Goal: Information Seeking & Learning: Learn about a topic

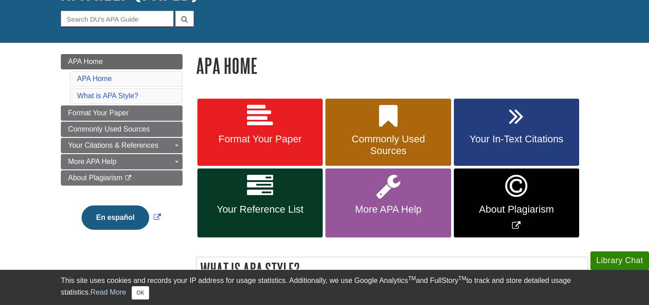
scroll to position [81, 0]
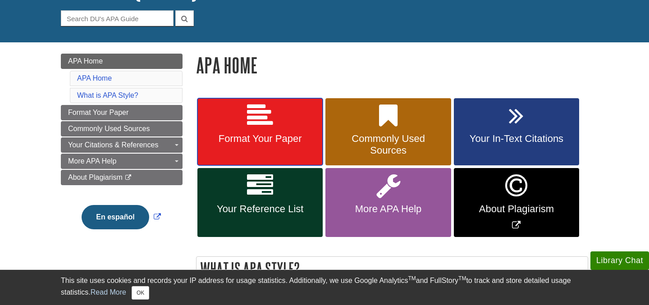
click at [275, 140] on span "Format Your Paper" at bounding box center [260, 139] width 112 height 12
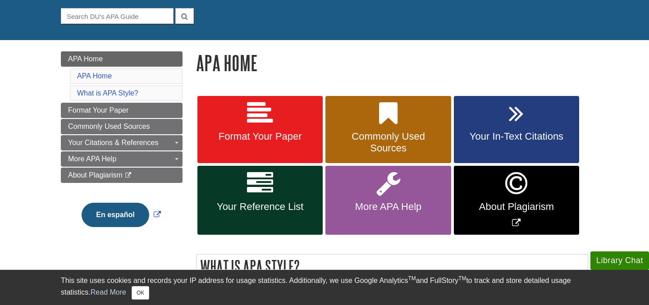
scroll to position [83, 0]
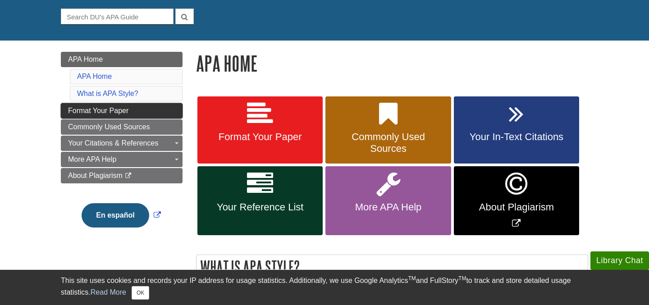
click at [110, 112] on span "Format Your Paper" at bounding box center [98, 111] width 60 height 8
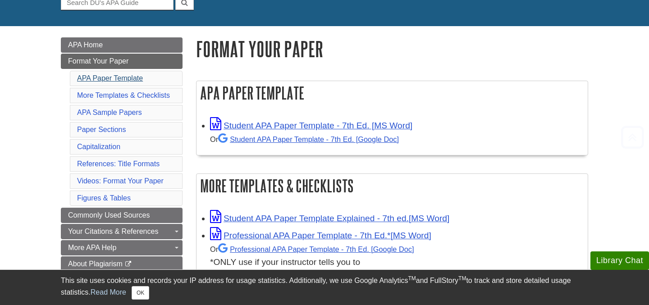
scroll to position [124, 0]
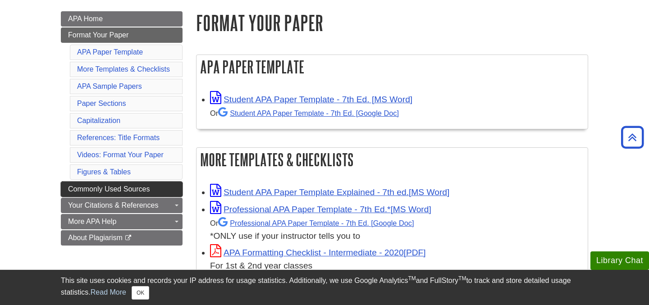
click at [129, 187] on span "Commonly Used Sources" at bounding box center [109, 189] width 82 height 8
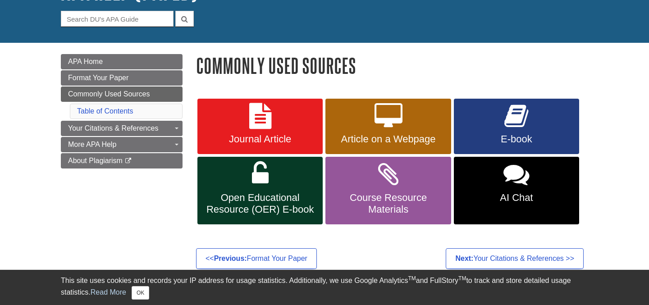
scroll to position [92, 0]
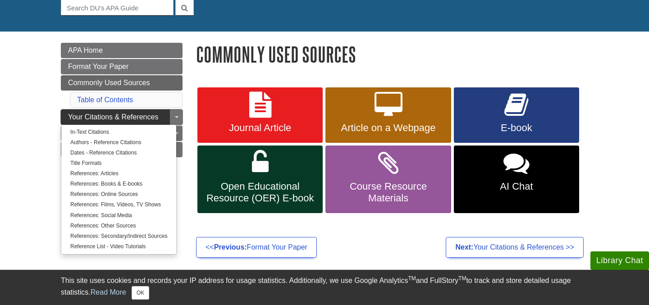
click at [133, 113] on span "Your Citations & References" at bounding box center [113, 117] width 90 height 8
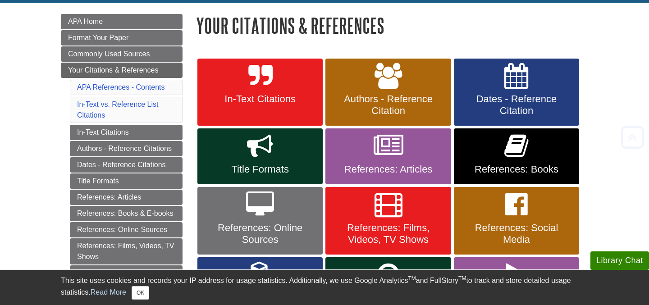
scroll to position [121, 0]
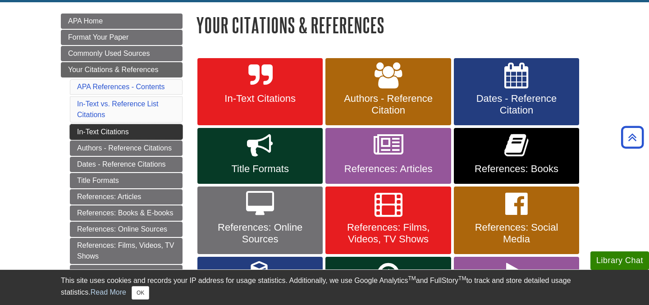
click at [116, 132] on link "In-Text Citations" at bounding box center [126, 131] width 113 height 15
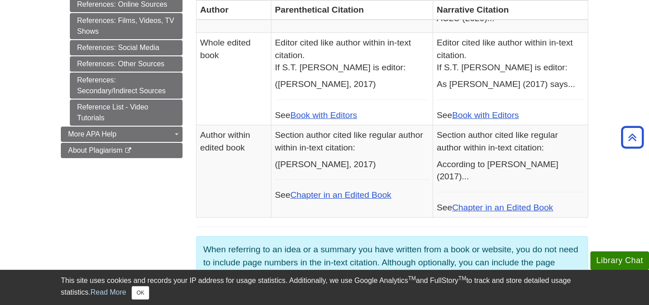
scroll to position [493, 0]
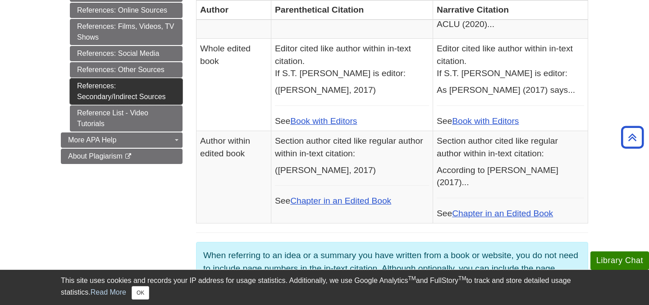
click at [131, 93] on link "References: Secondary/Indirect Sources" at bounding box center [126, 91] width 113 height 26
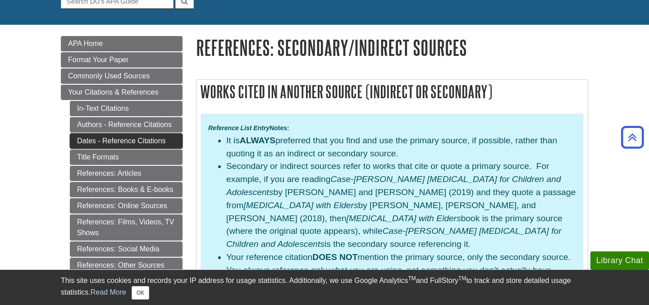
scroll to position [96, 0]
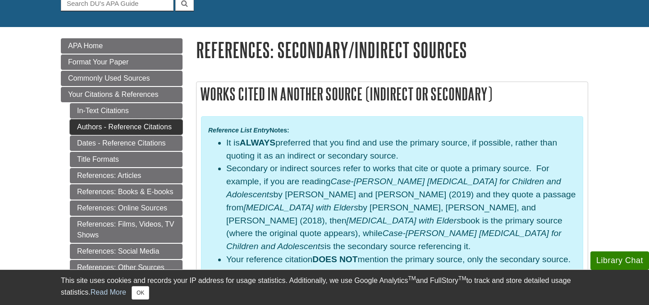
click at [129, 126] on link "Authors - Reference Citations" at bounding box center [126, 126] width 113 height 15
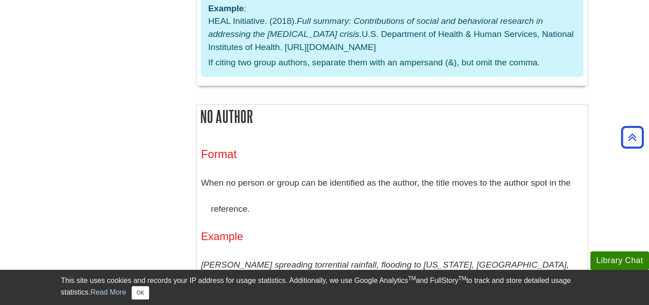
scroll to position [2293, 0]
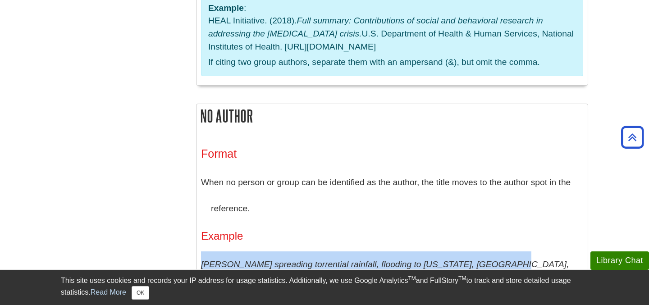
drag, startPoint x: 202, startPoint y: 167, endPoint x: 481, endPoint y: 166, distance: 279.0
click at [481, 260] on em "Sally spreading torrential rainfall, flooding to Georgia, Carolinas, Virginia." at bounding box center [385, 278] width 368 height 36
click at [444, 260] on em "Sally spreading torrential rainfall, flooding to Georgia, Carolinas, Virginia." at bounding box center [385, 278] width 368 height 36
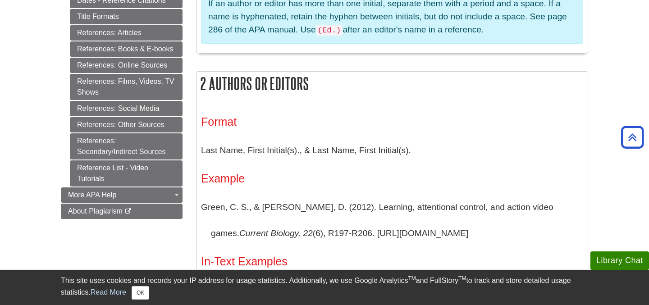
scroll to position [481, 0]
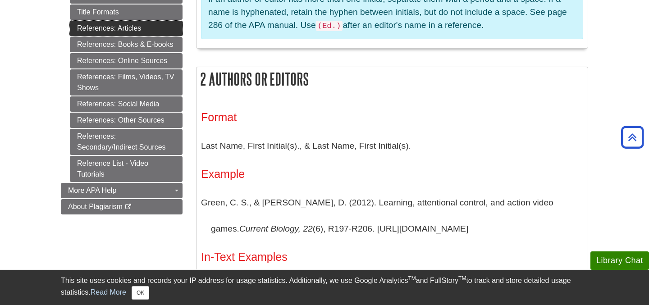
click at [115, 27] on link "References: Articles" at bounding box center [126, 28] width 113 height 15
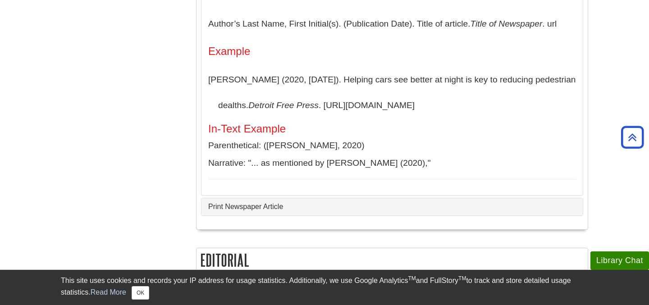
scroll to position [1464, 0]
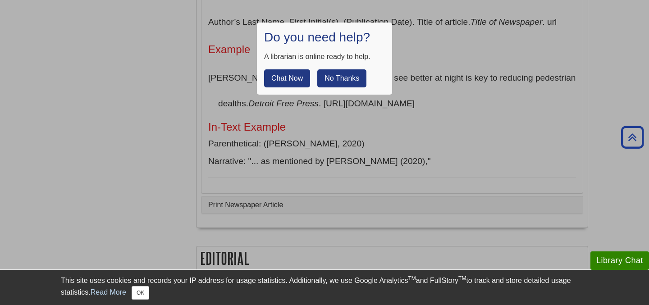
click at [357, 76] on button "No Thanks" at bounding box center [341, 78] width 49 height 18
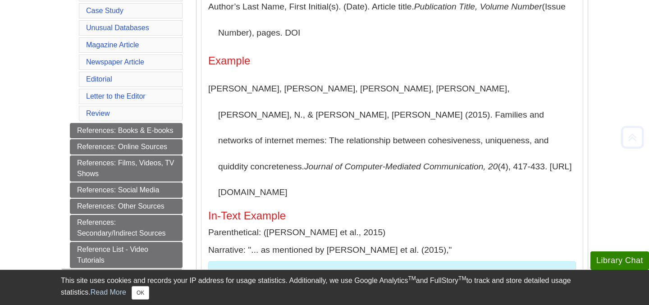
scroll to position [293, 0]
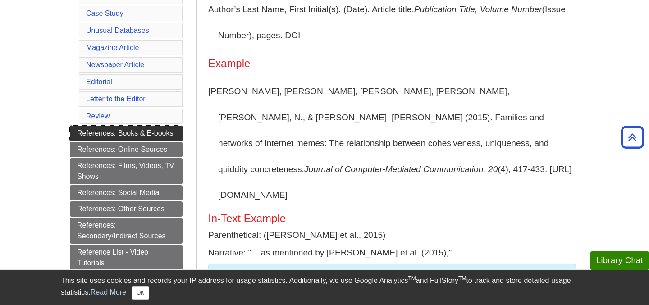
click at [137, 135] on link "References: Books & E-books" at bounding box center [126, 133] width 113 height 15
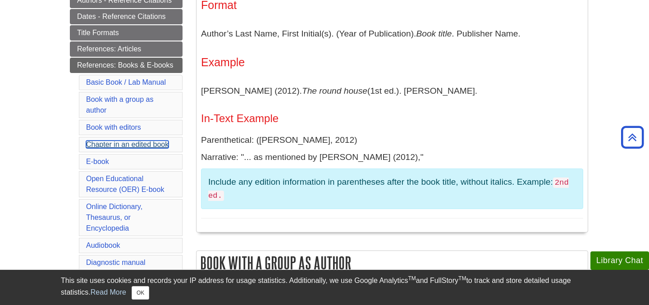
click at [131, 146] on link "Chapter in an edited book" at bounding box center [127, 145] width 82 height 8
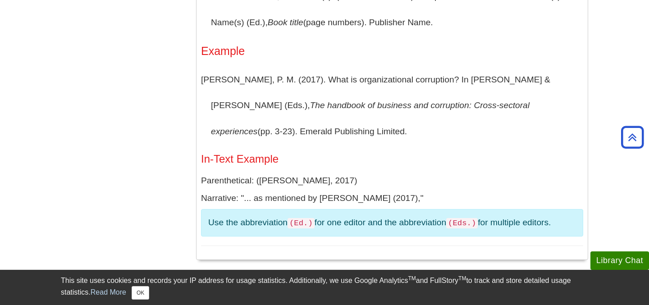
scroll to position [1202, 0]
click at [355, 142] on p "Nichols, P. M. (2017). What is organizational corruption? In M. S. Asslander & …" at bounding box center [392, 107] width 382 height 78
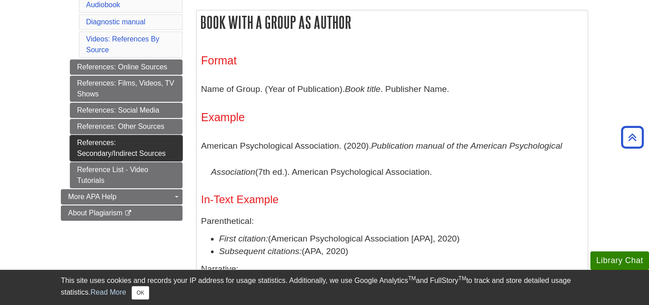
scroll to position [466, 0]
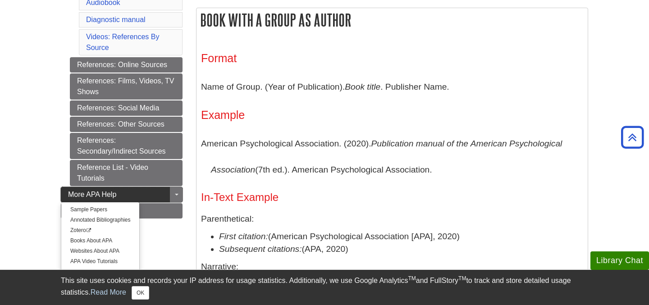
click at [104, 193] on span "More APA Help" at bounding box center [92, 195] width 48 height 8
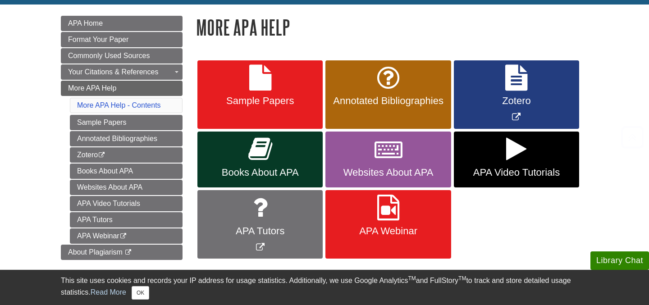
scroll to position [122, 0]
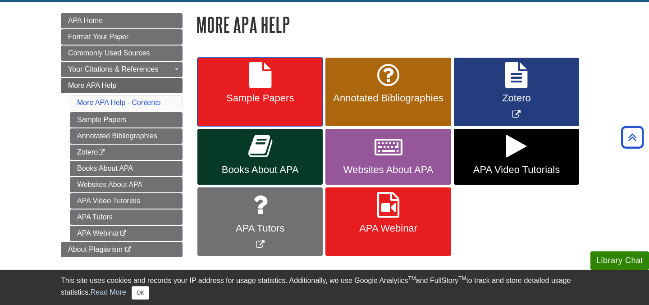
click at [273, 100] on span "Sample Papers" at bounding box center [260, 98] width 112 height 12
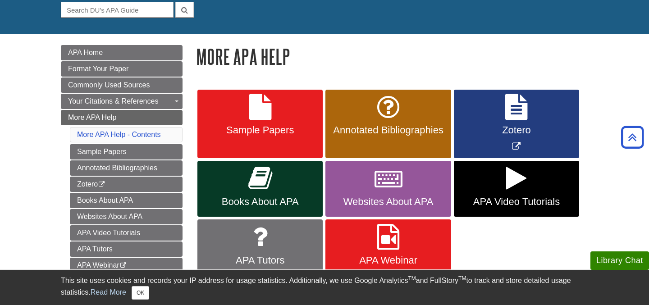
scroll to position [0, 0]
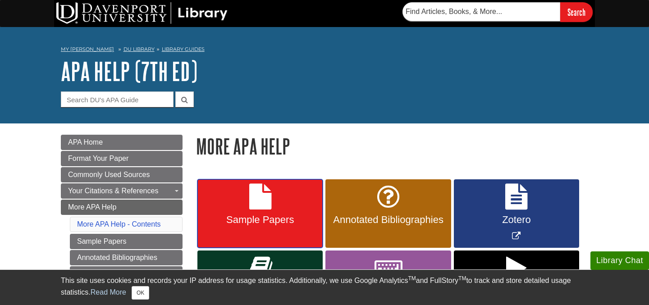
click at [248, 221] on span "Sample Papers" at bounding box center [260, 220] width 112 height 12
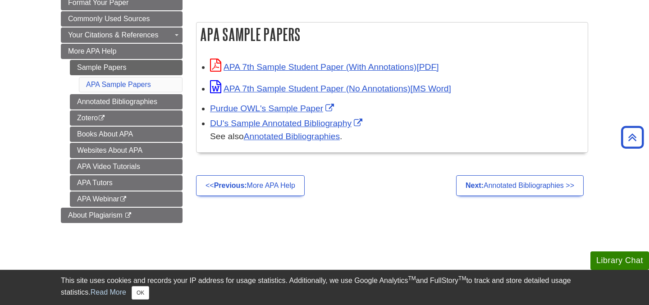
scroll to position [150, 0]
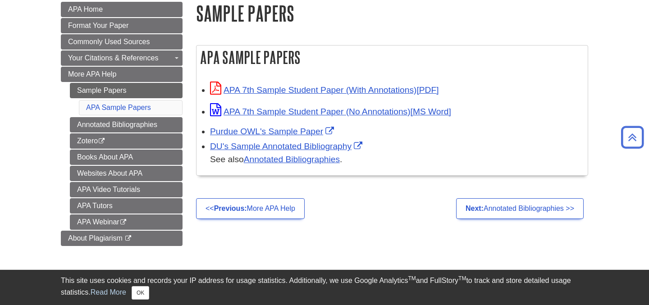
scroll to position [80, 0]
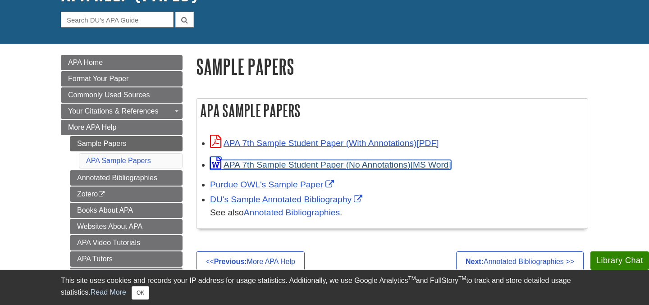
click at [307, 169] on link "APA 7th Sample Student Paper (No Annotations)" at bounding box center [330, 164] width 241 height 9
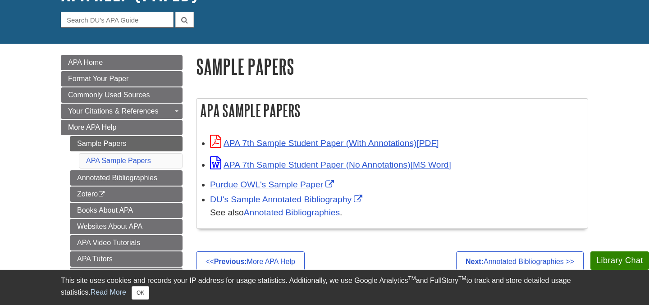
click at [518, 82] on div "APA Sample Papers APA 7th Sample Student Paper (With Annotations) APA 7th Sampl…" at bounding box center [392, 162] width 406 height 169
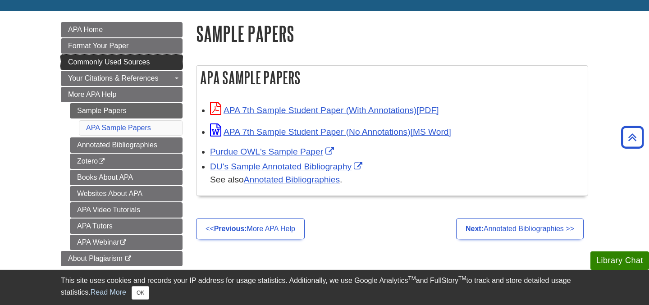
scroll to position [112, 0]
